Goal: Information Seeking & Learning: Stay updated

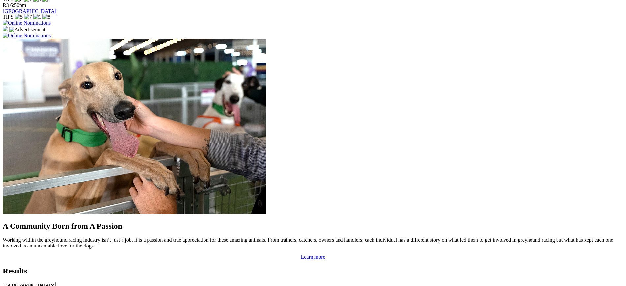
scroll to position [494, 0]
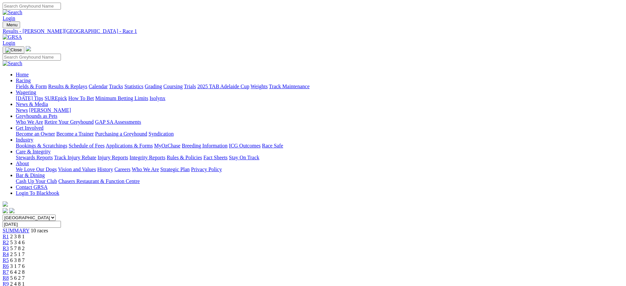
click at [25, 240] on span "5 3 4 6" at bounding box center [17, 243] width 14 height 6
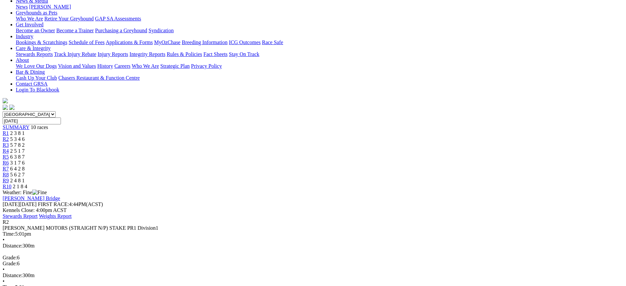
scroll to position [104, 0]
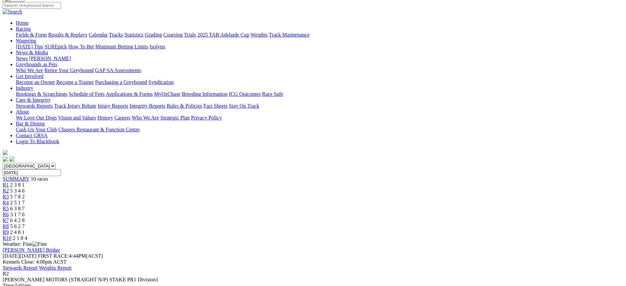
scroll to position [0, 0]
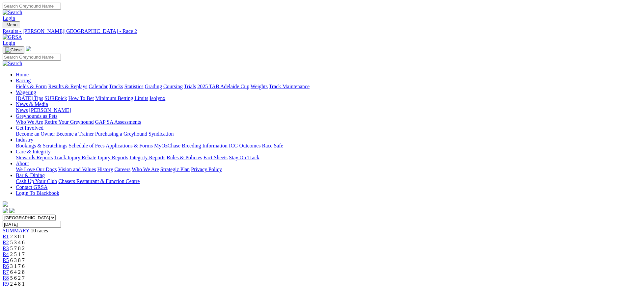
click at [53, 155] on link "Stewards Reports" at bounding box center [34, 158] width 37 height 6
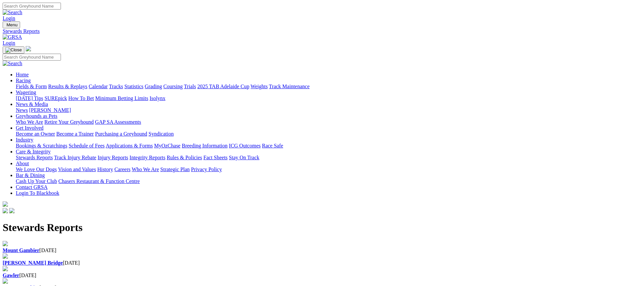
click at [63, 260] on b "[PERSON_NAME] Bridge" at bounding box center [33, 263] width 60 height 6
click at [22, 34] on img at bounding box center [12, 37] width 19 height 6
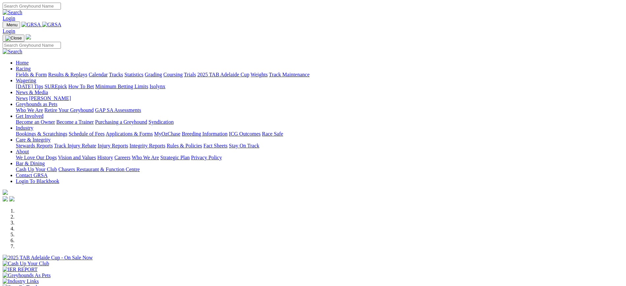
click at [28, 96] on link "News" at bounding box center [22, 99] width 12 height 6
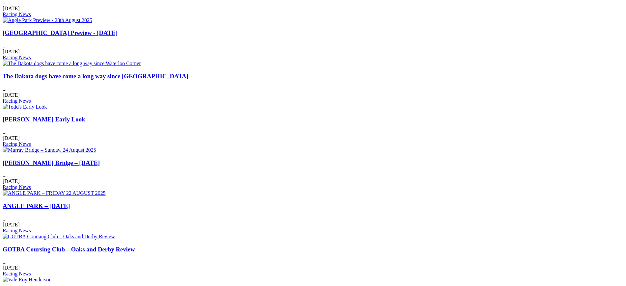
scroll to position [346, 0]
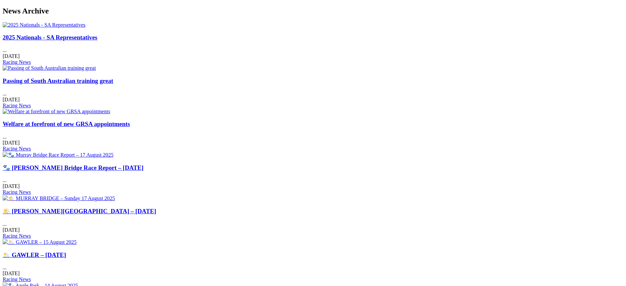
scroll to position [260, 0]
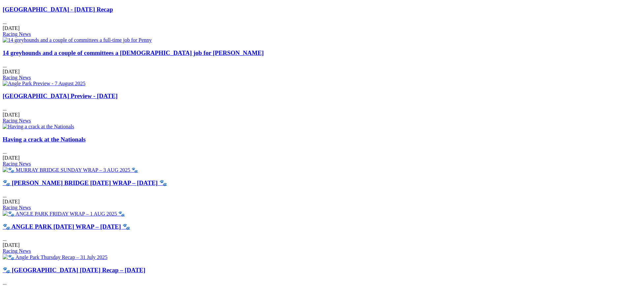
scroll to position [281, 0]
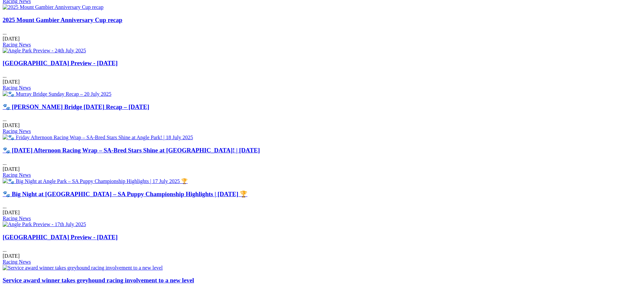
scroll to position [309, 0]
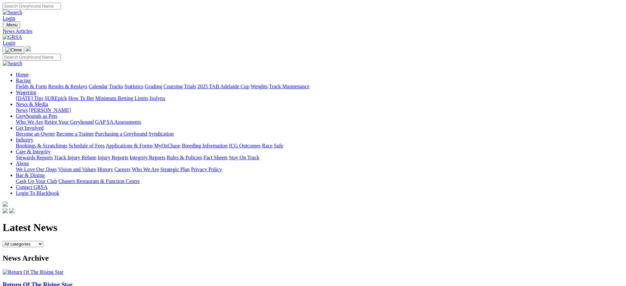
click at [53, 155] on link "Stewards Reports" at bounding box center [34, 158] width 37 height 6
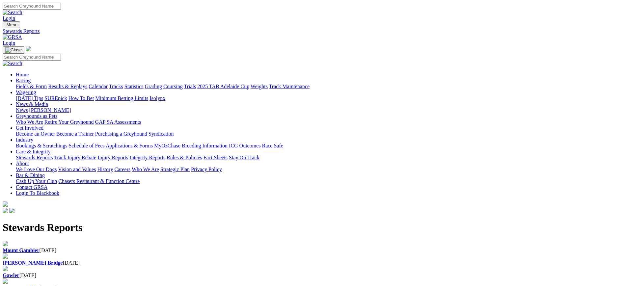
click at [128, 155] on link "Injury Reports" at bounding box center [112, 158] width 31 height 6
